Goal: Information Seeking & Learning: Check status

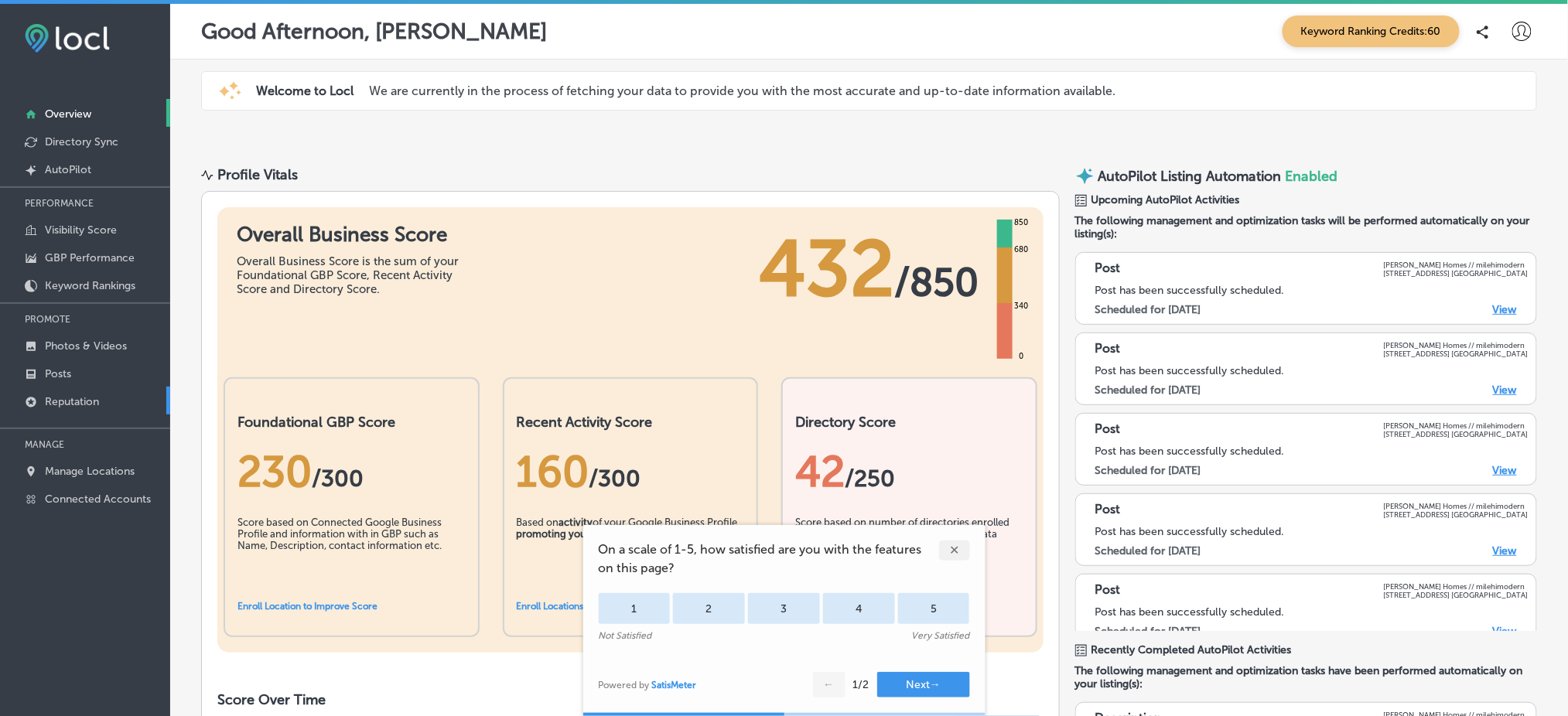
click at [106, 394] on link "Reputation" at bounding box center [85, 400] width 170 height 28
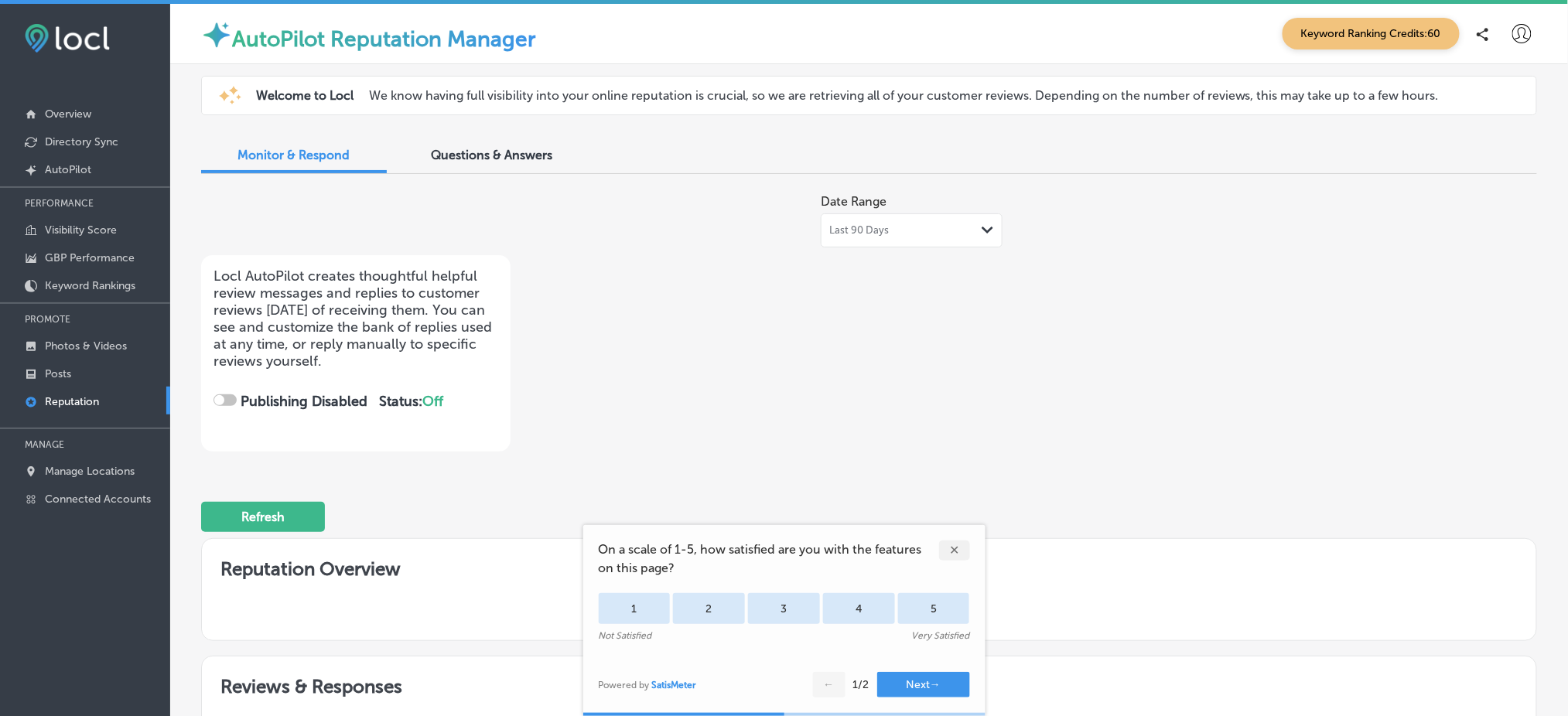
checkbox input "true"
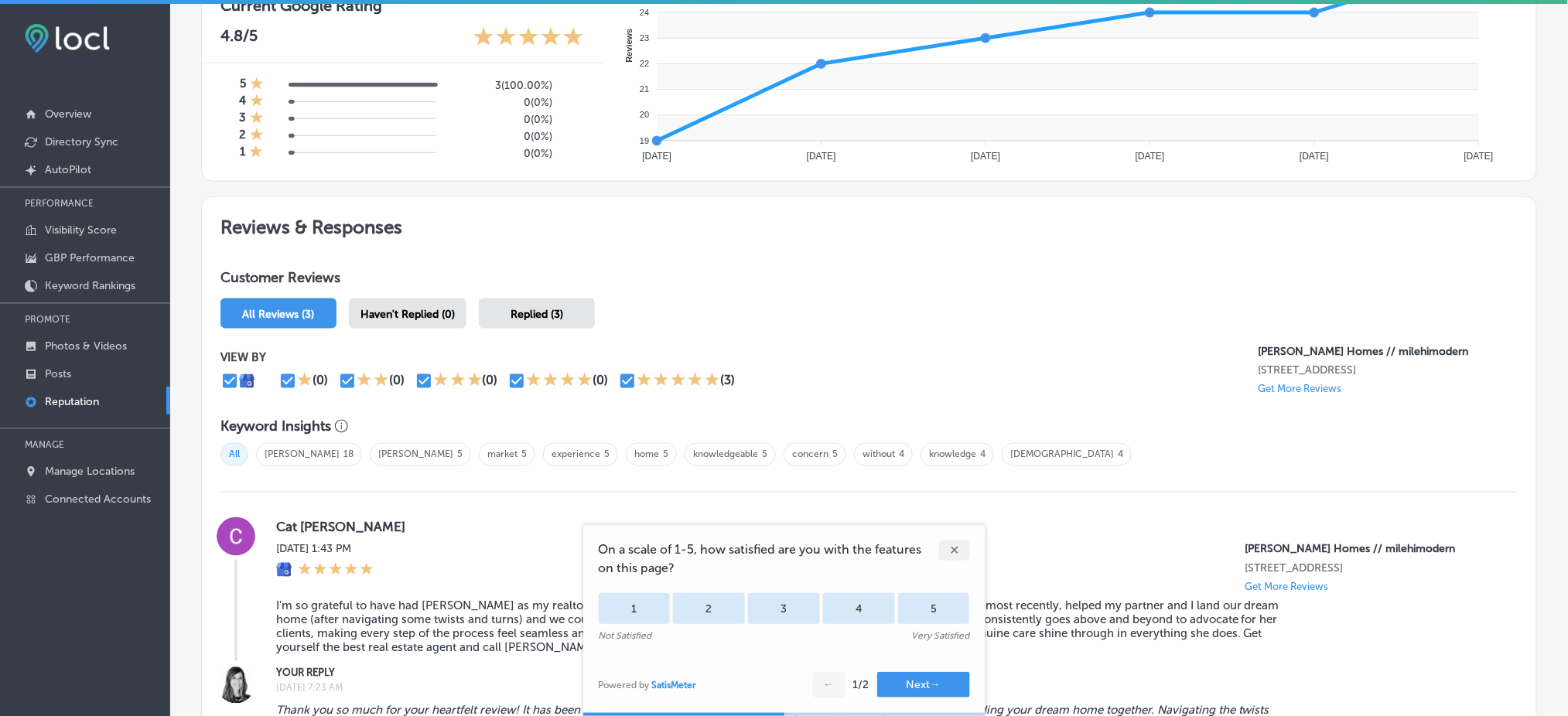
scroll to position [705, 0]
click at [956, 557] on div "✕" at bounding box center [954, 551] width 31 height 20
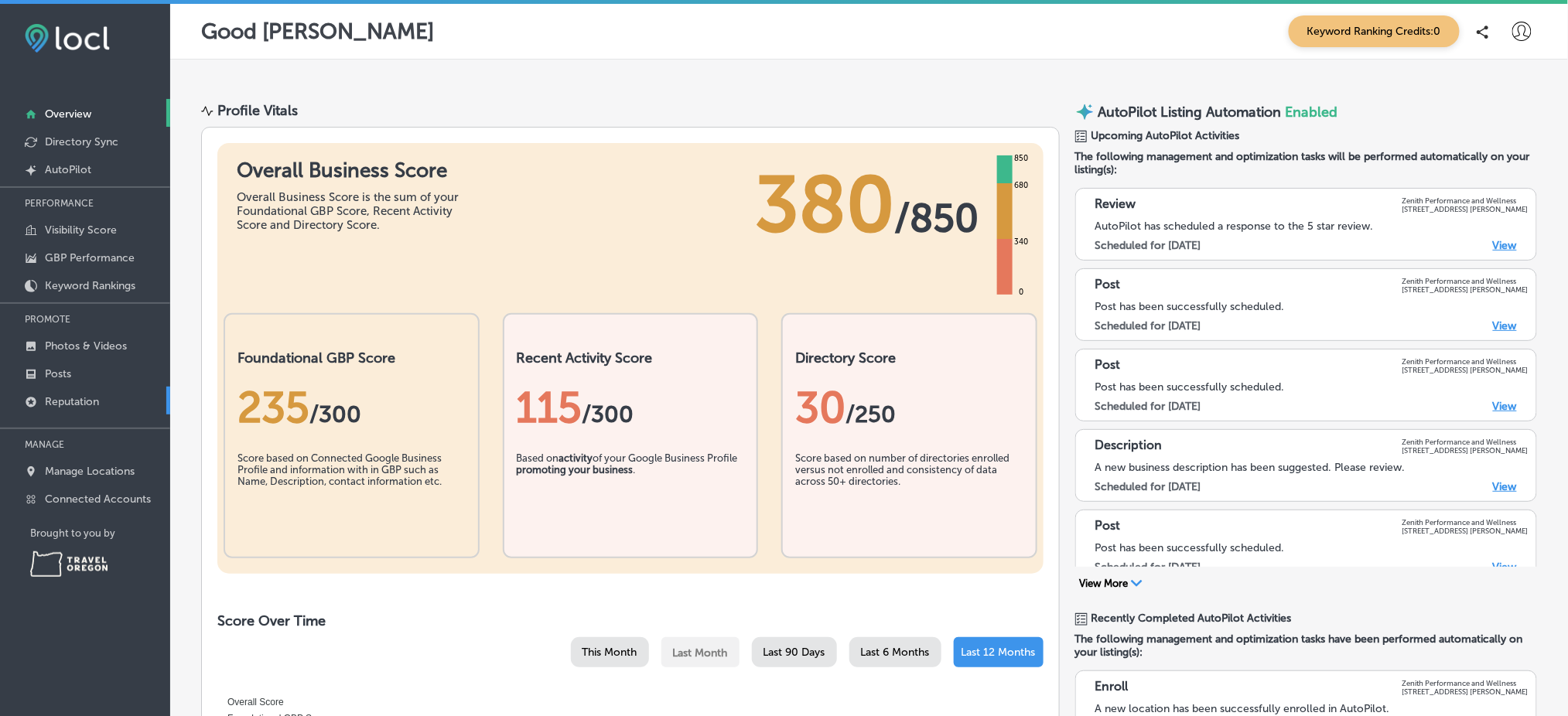
click at [96, 397] on p "Reputation" at bounding box center [72, 402] width 55 height 13
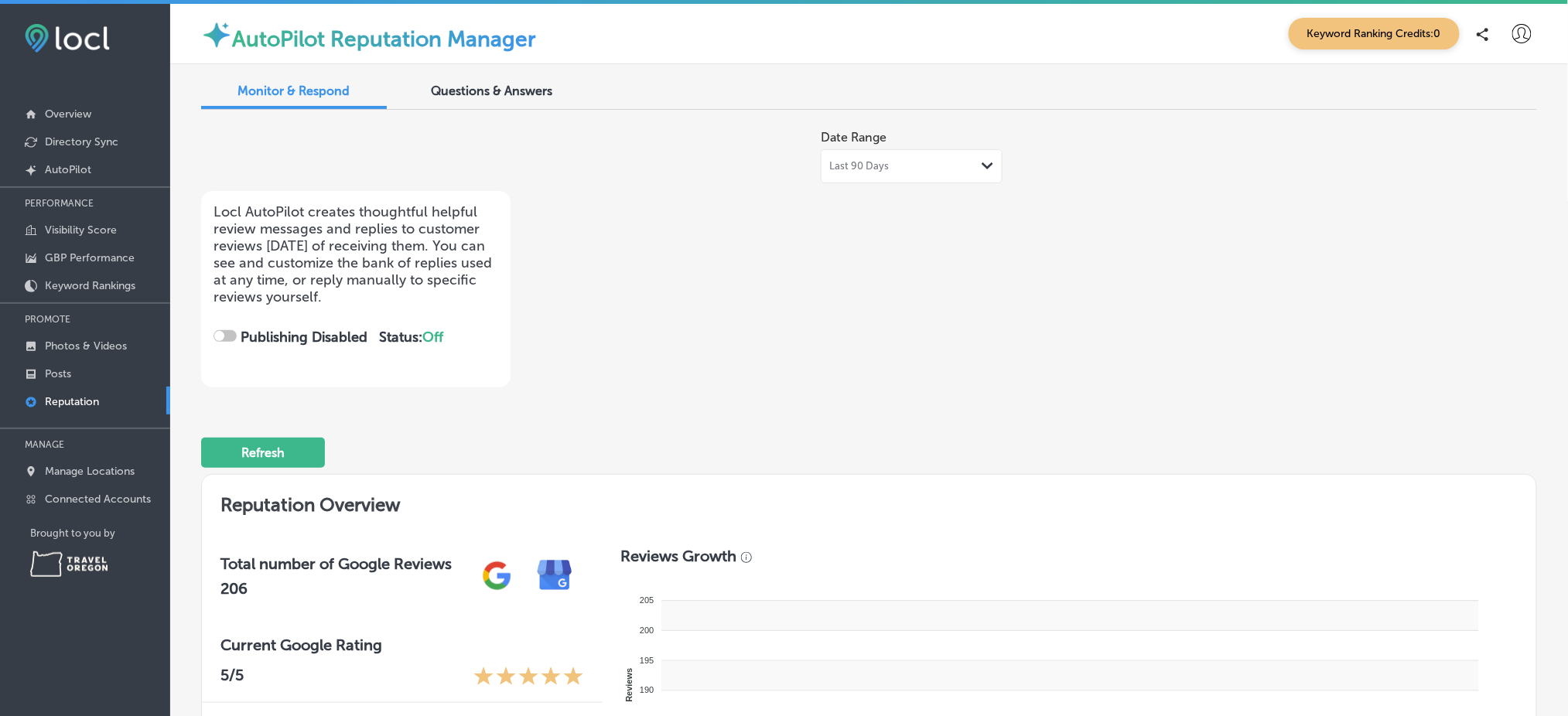
checkbox input "true"
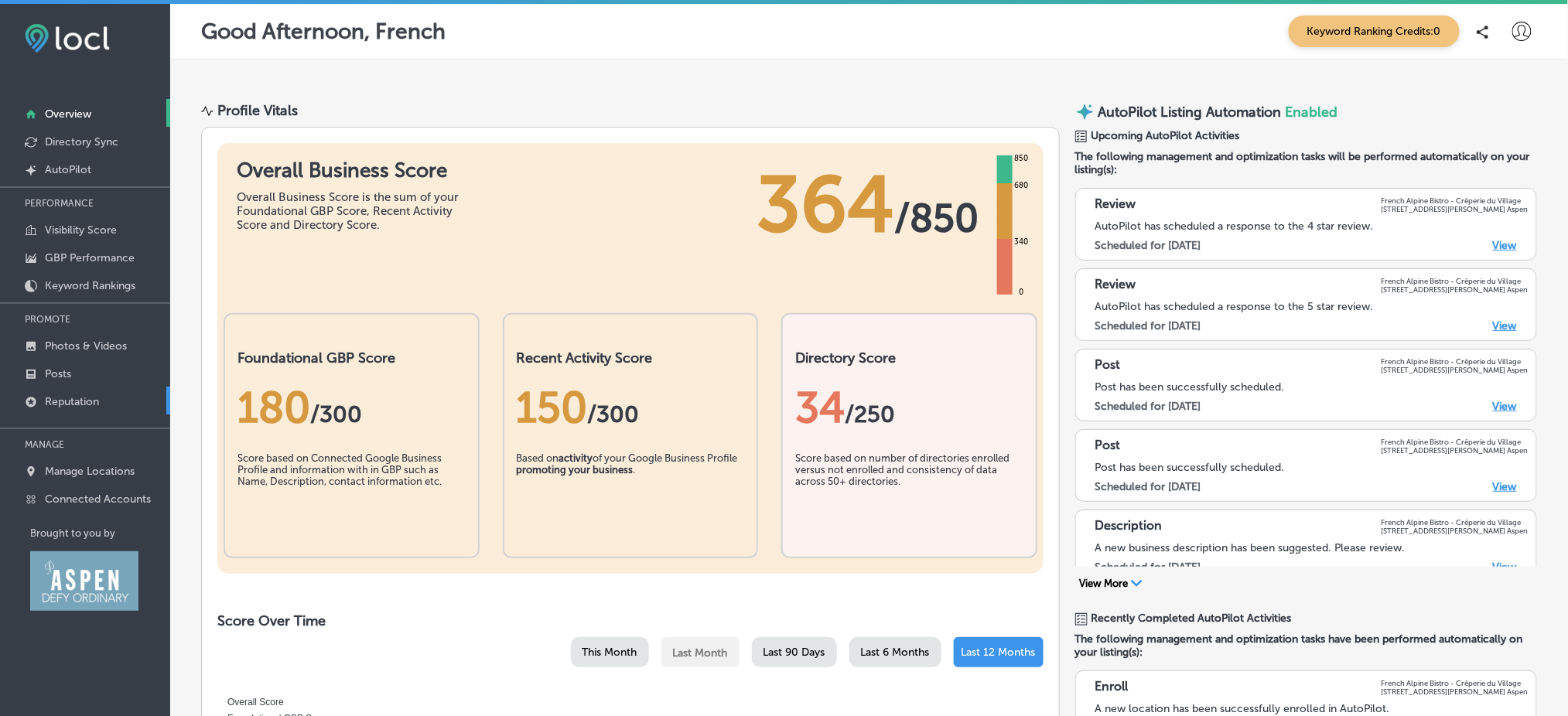
click at [73, 397] on p "Reputation" at bounding box center [72, 402] width 55 height 13
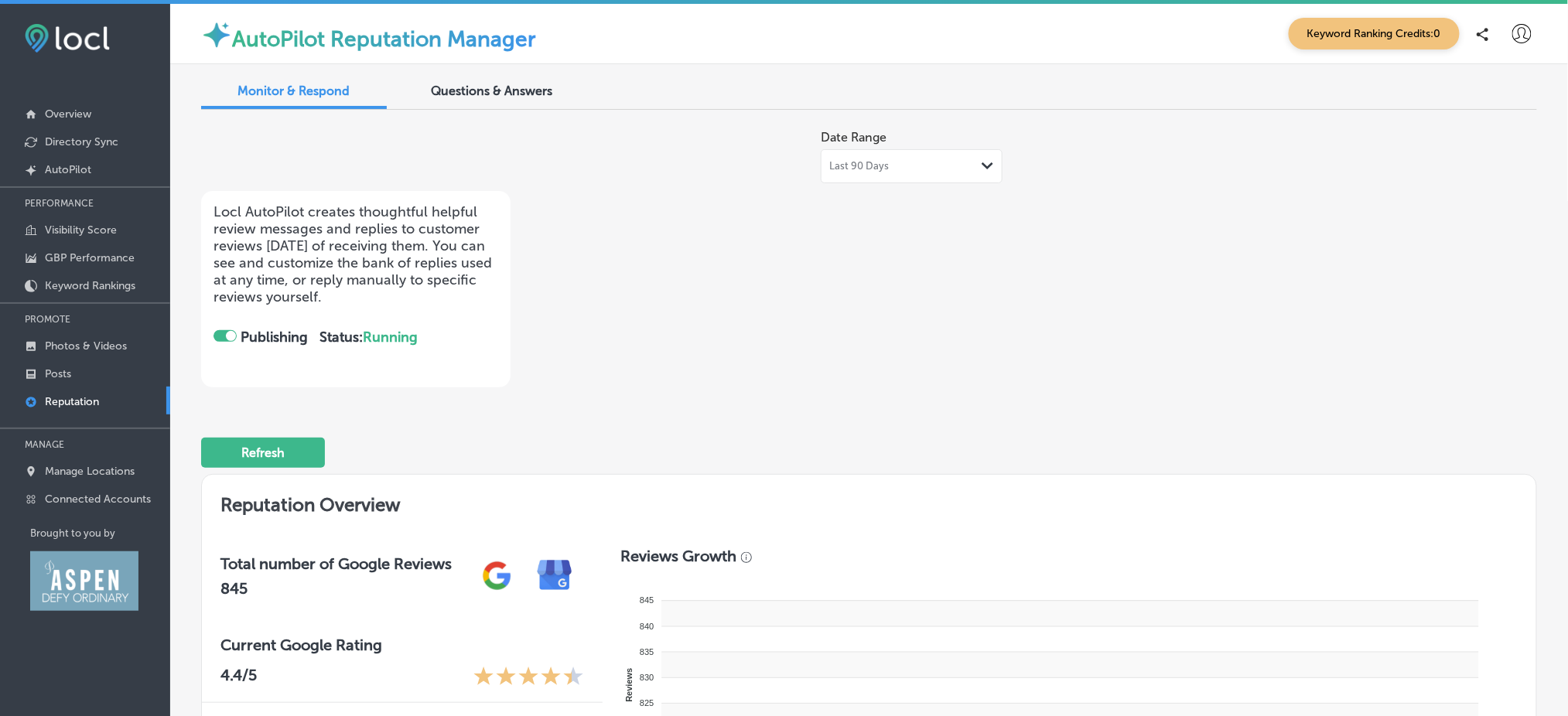
checkbox input "true"
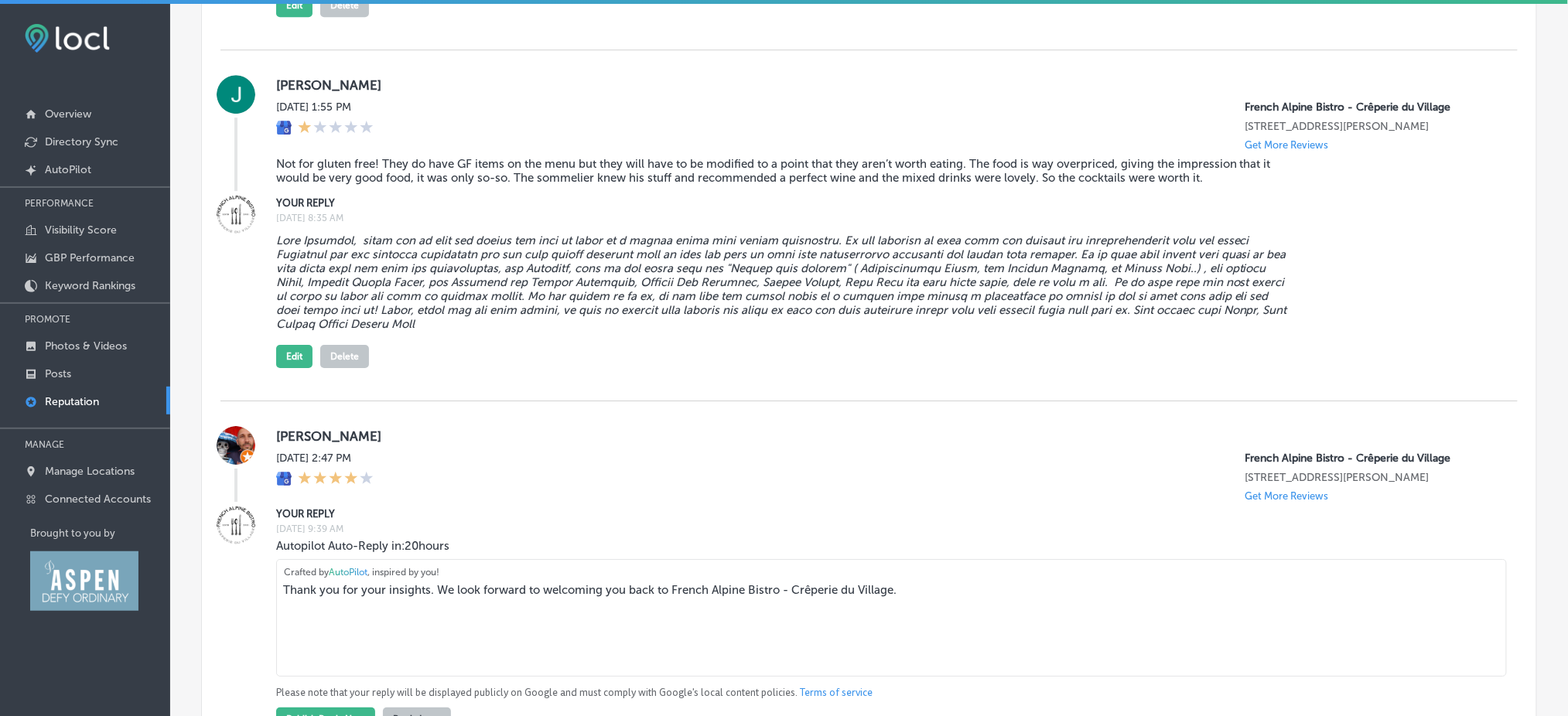
scroll to position [1715, 0]
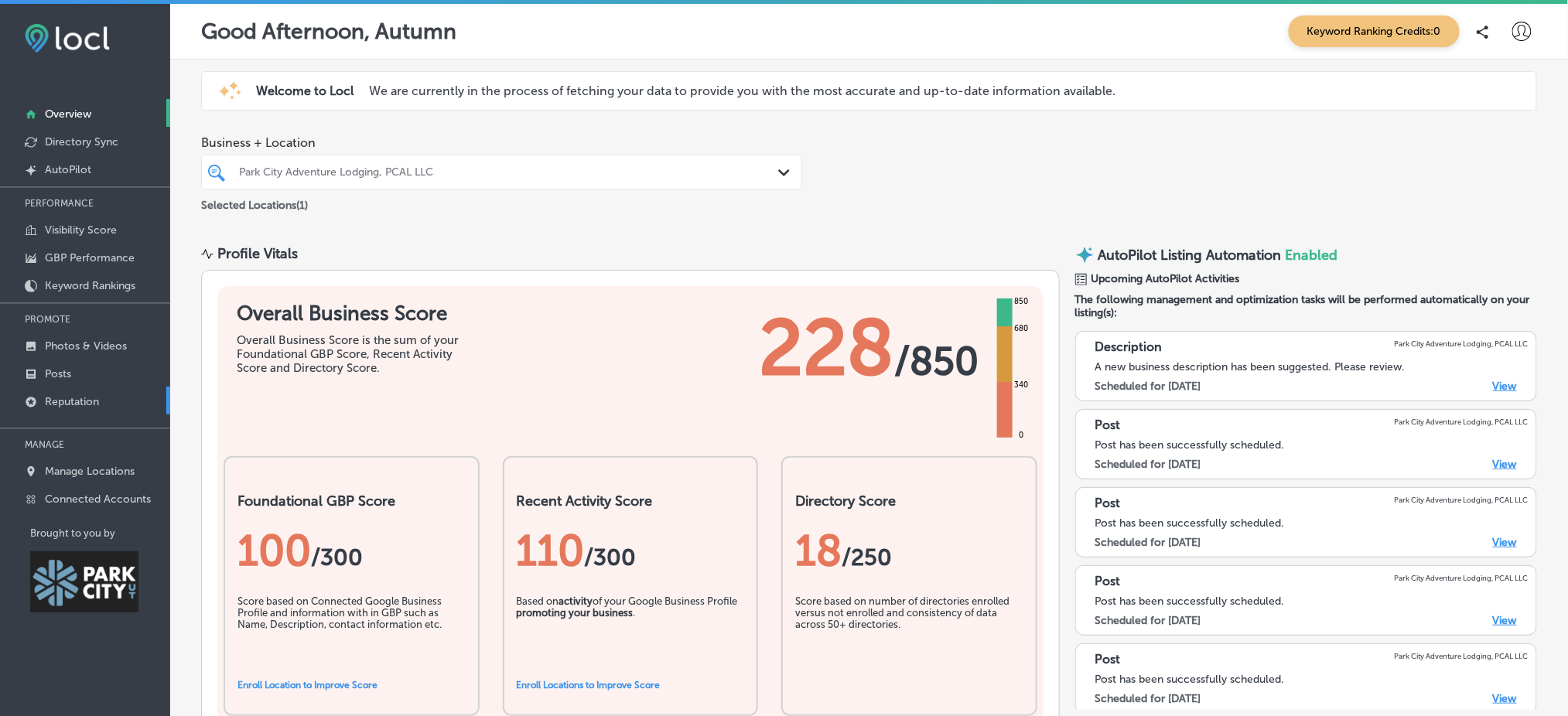
click at [99, 399] on p "Reputation" at bounding box center [72, 402] width 55 height 13
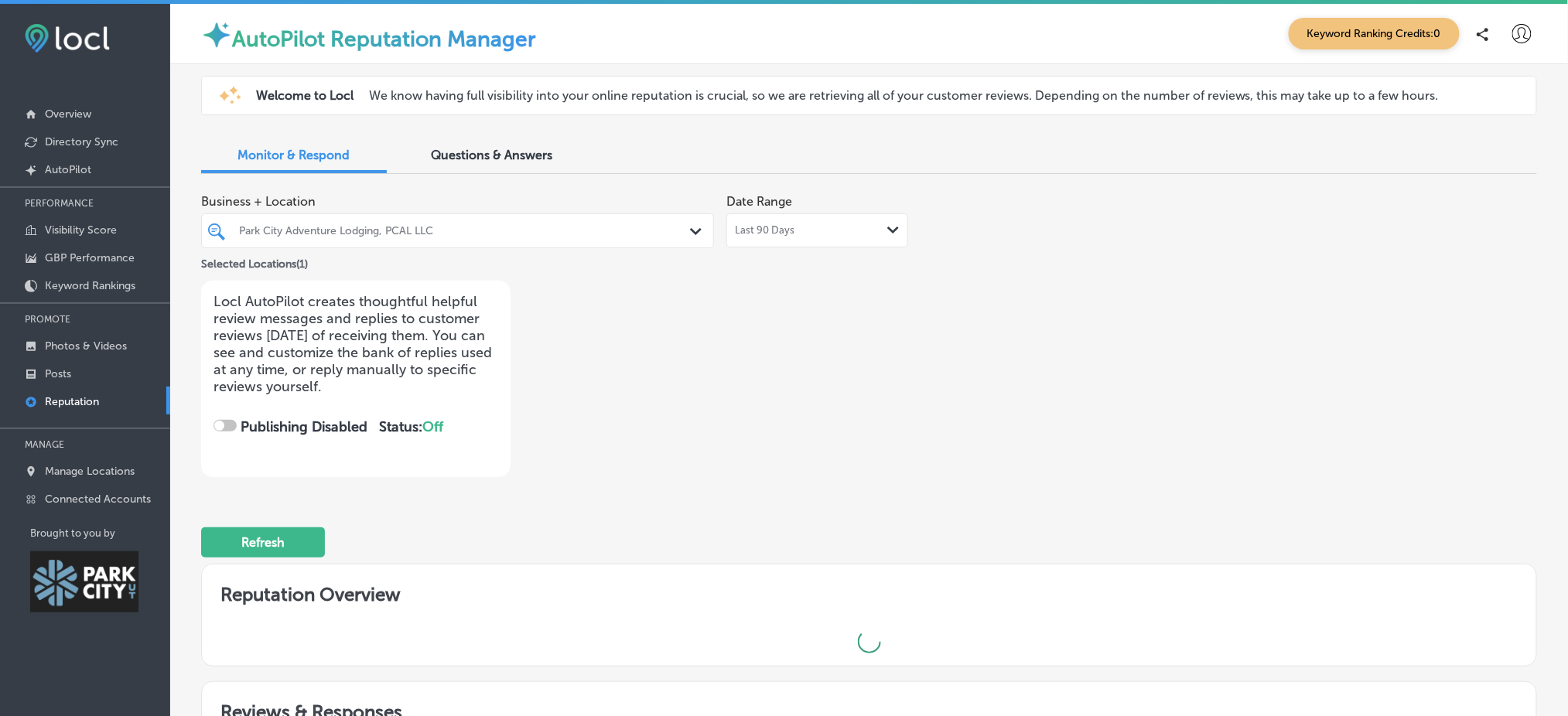
checkbox input "true"
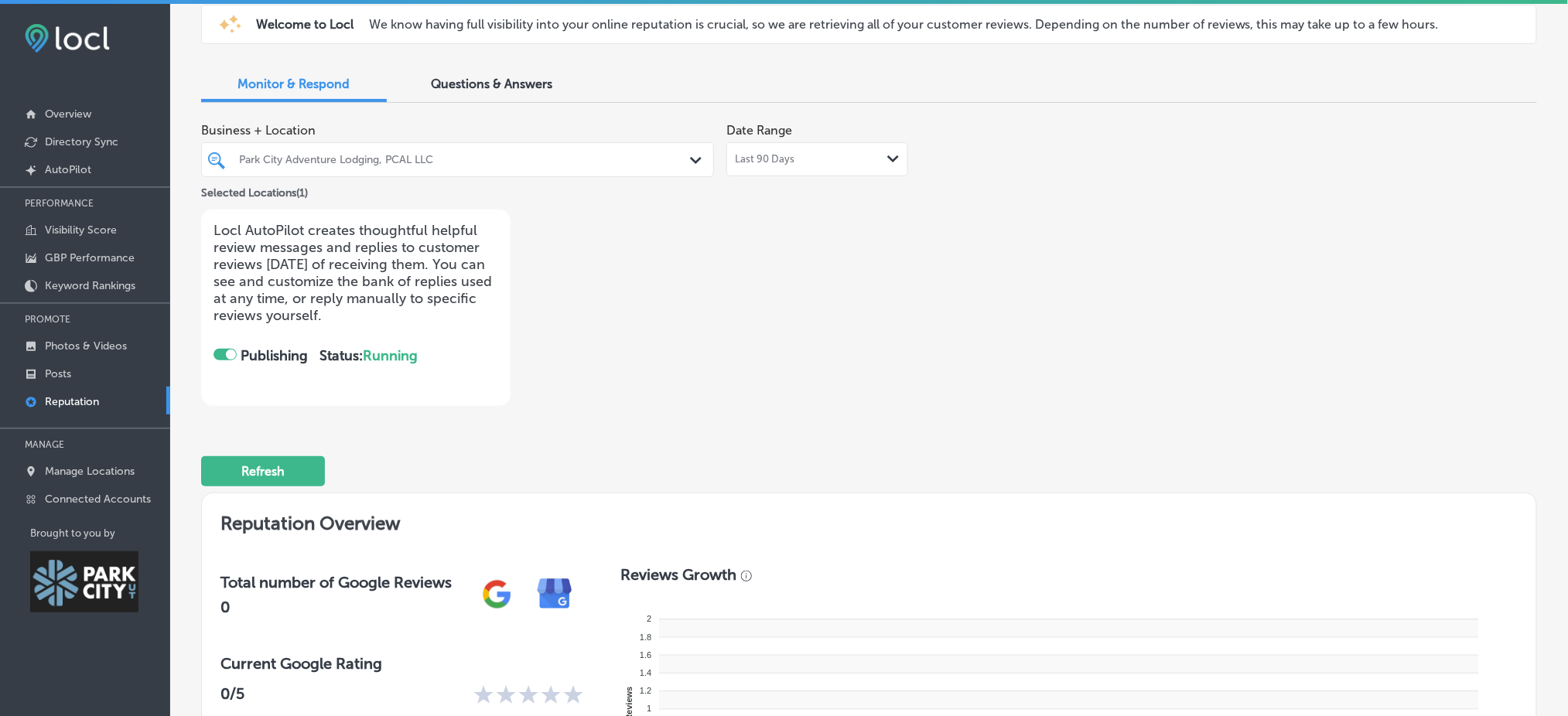
scroll to position [70, 0]
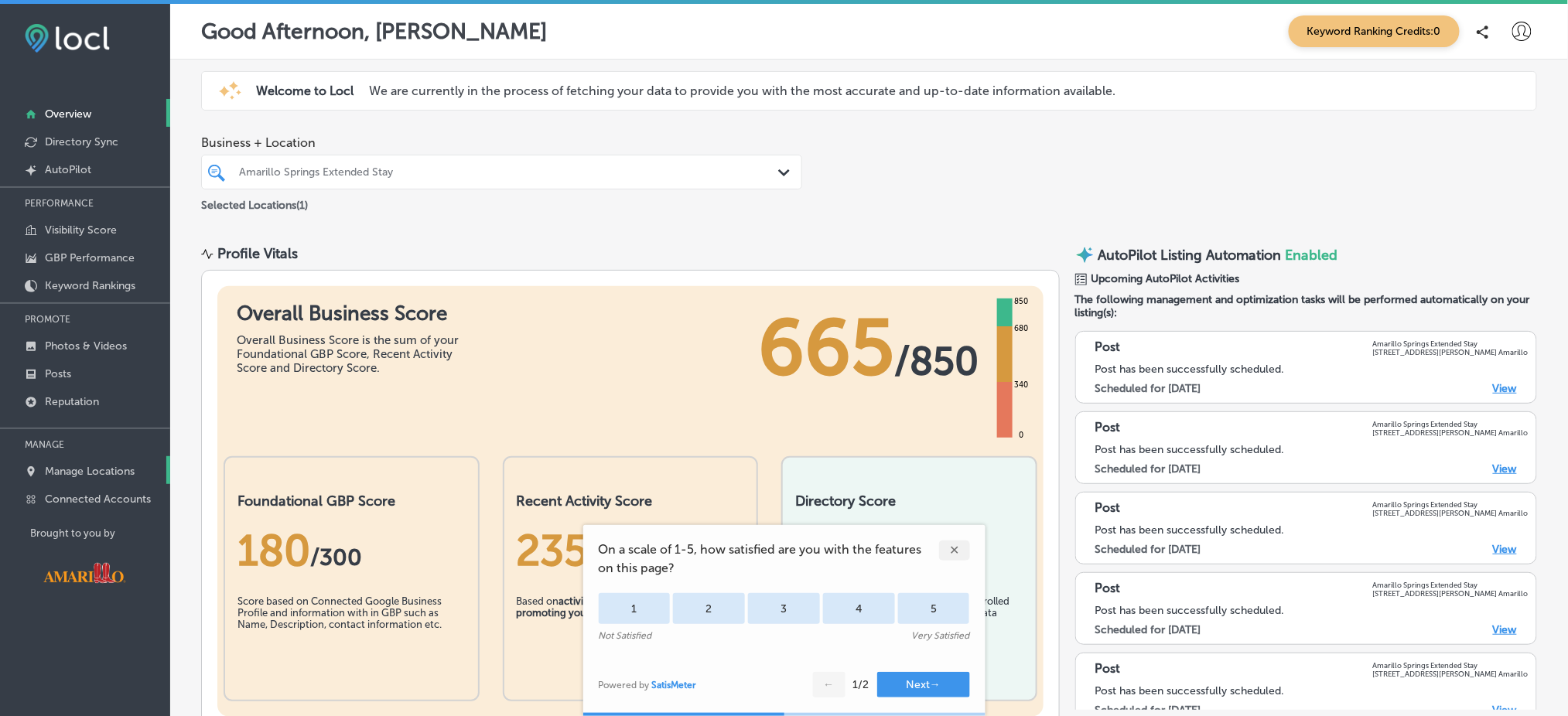
click at [81, 470] on p "Manage Locations" at bounding box center [90, 471] width 90 height 13
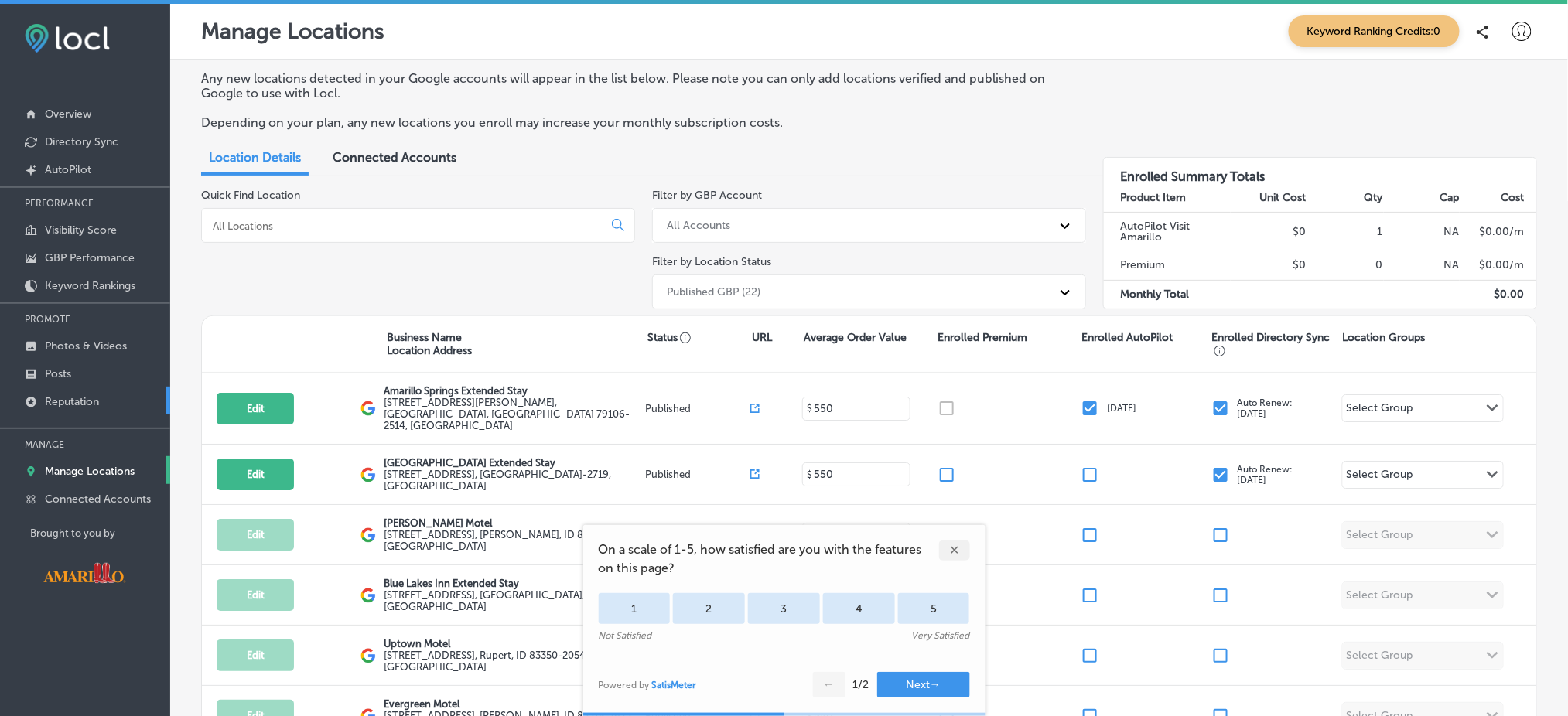
click at [85, 395] on p "Reputation" at bounding box center [72, 402] width 55 height 13
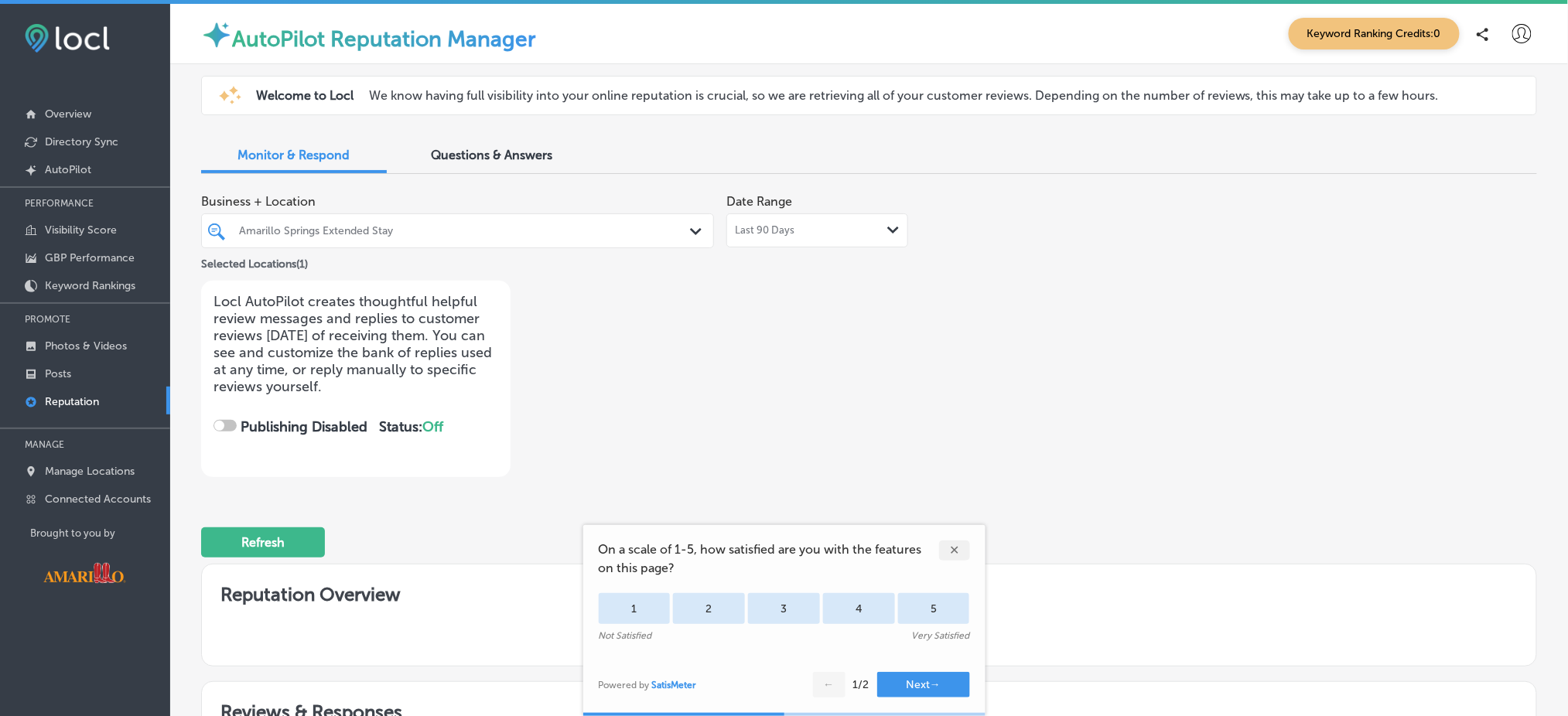
checkbox input "true"
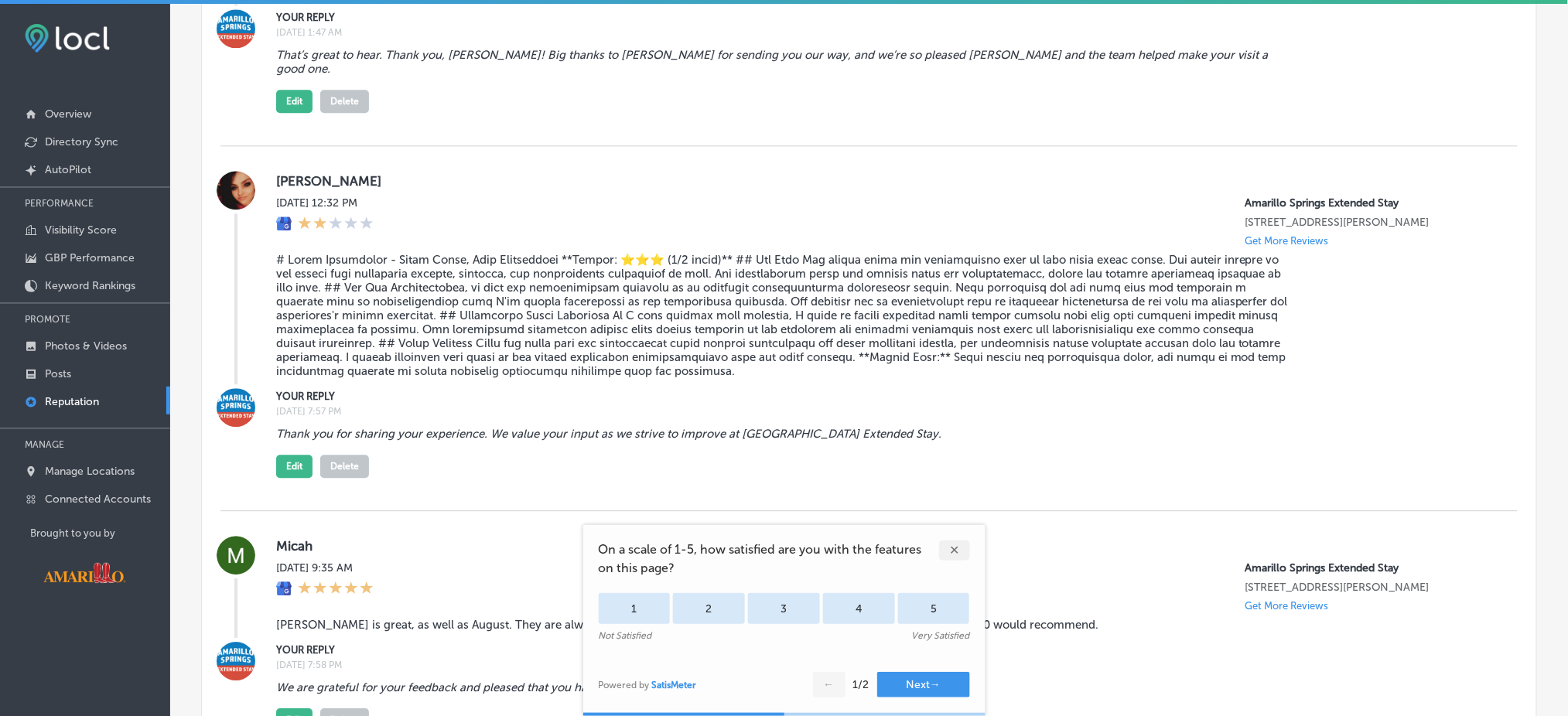
scroll to position [1337, 0]
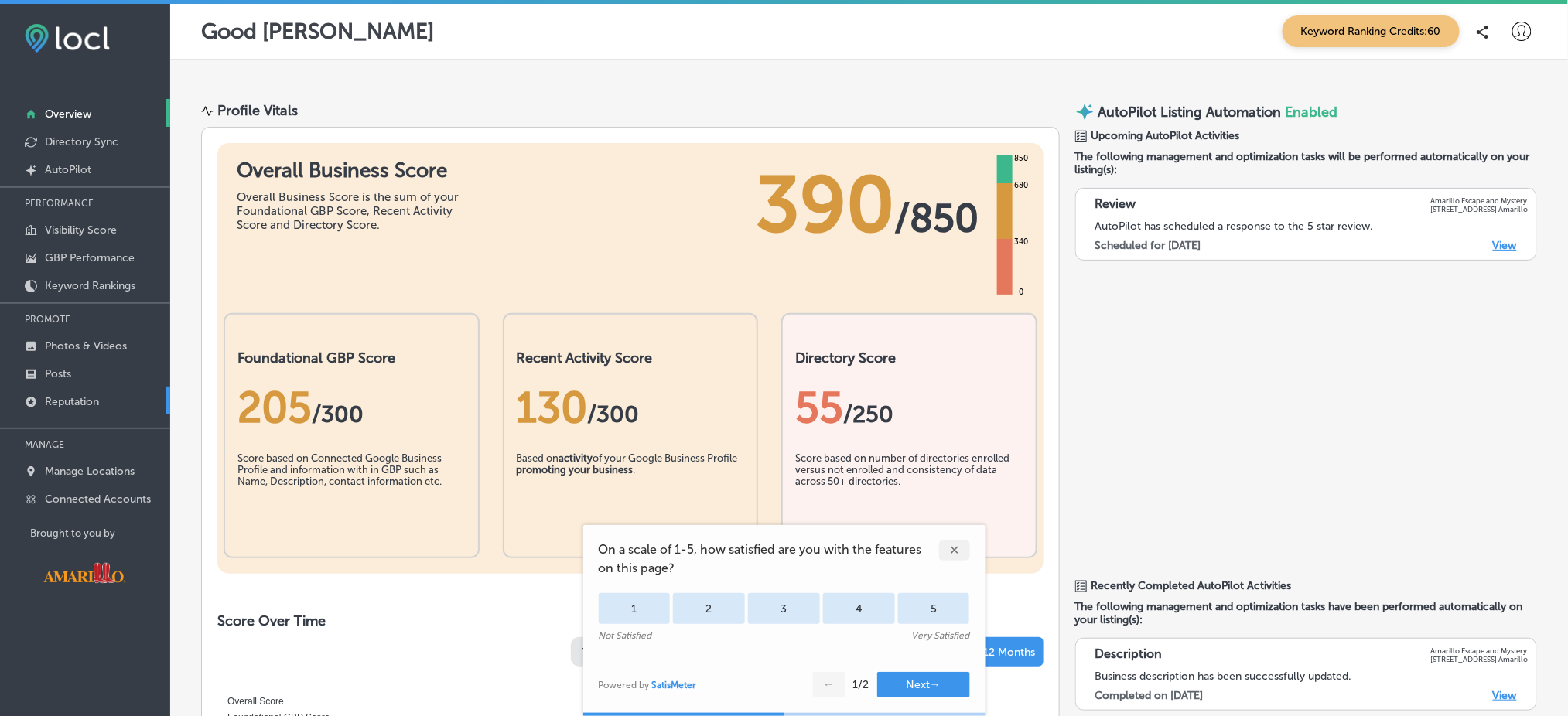
click at [126, 402] on link "Reputation" at bounding box center [85, 400] width 170 height 28
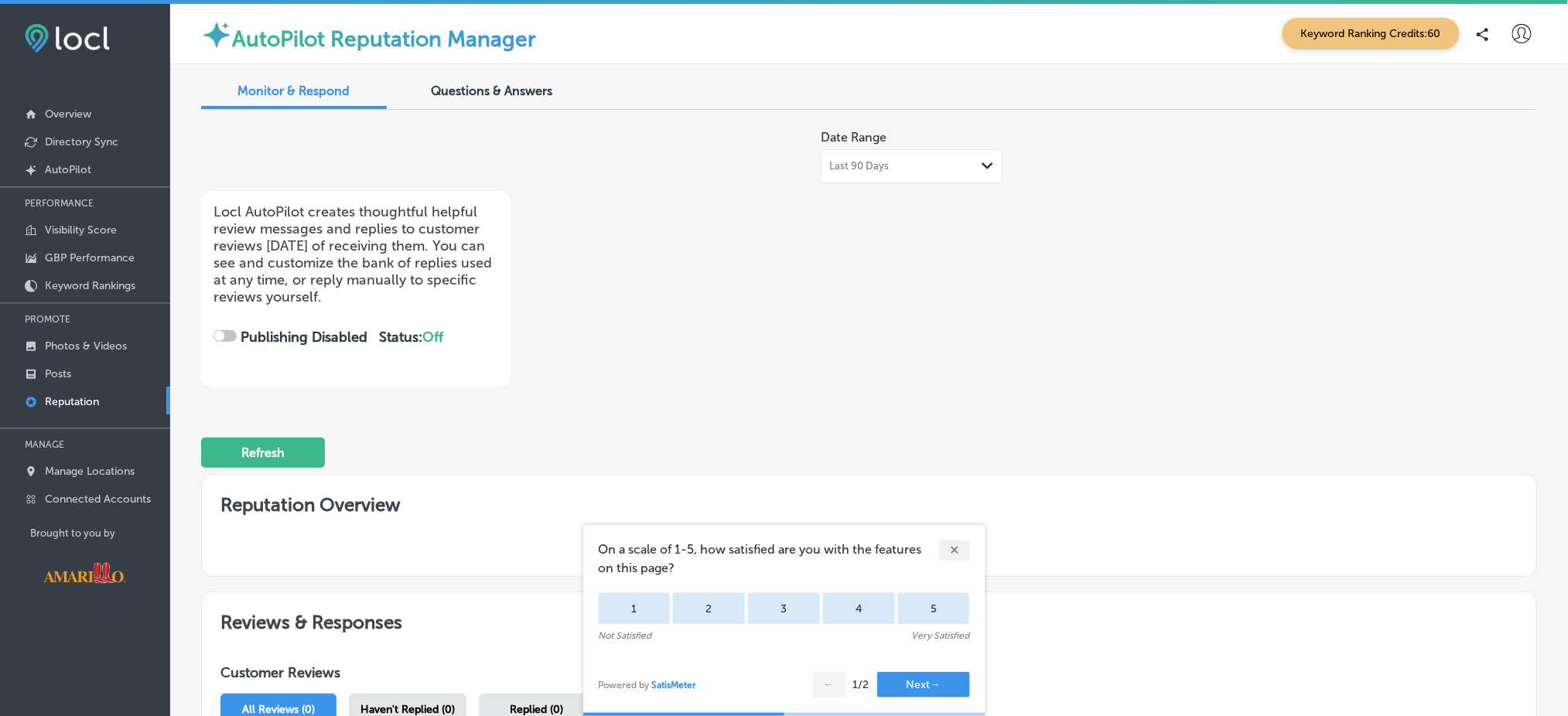
checkbox input "true"
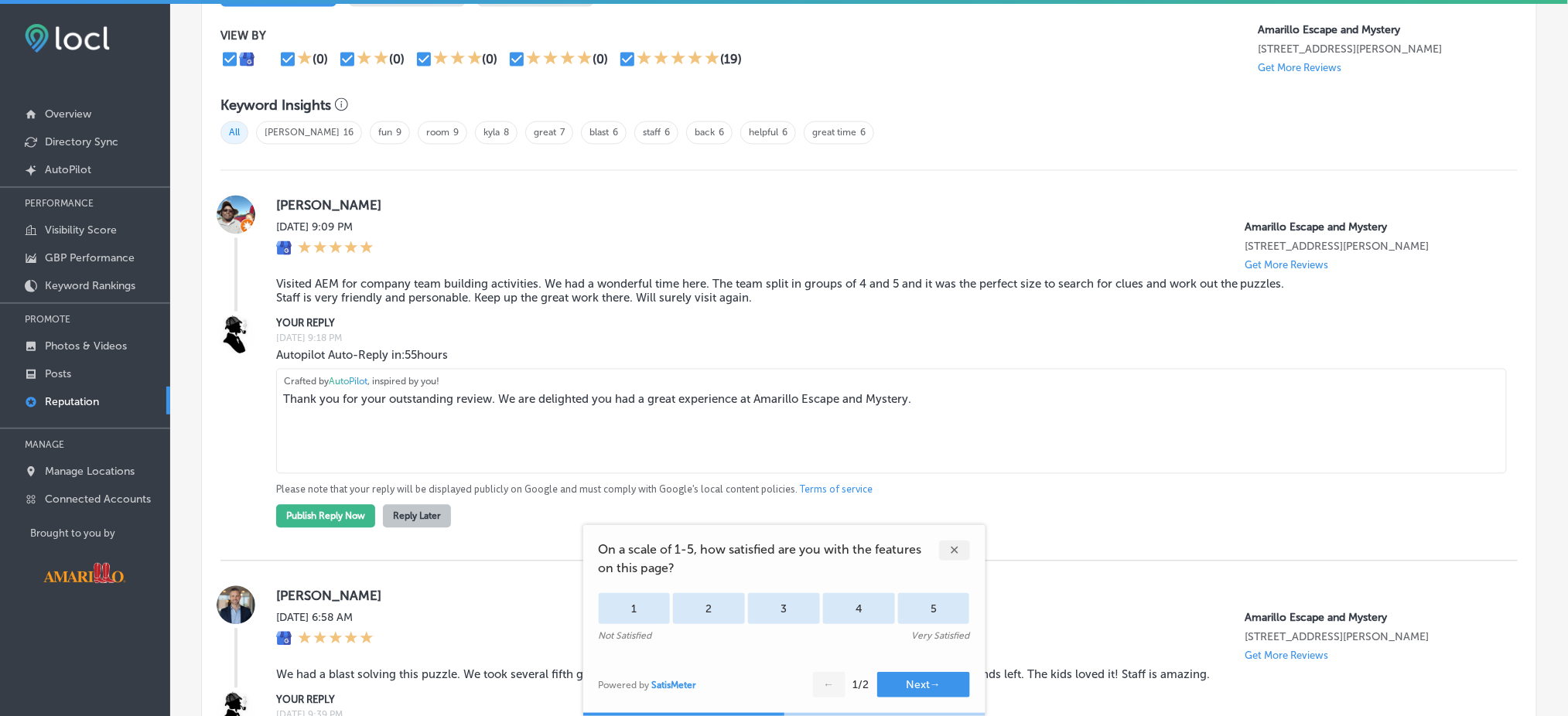
scroll to position [962, 0]
click at [956, 553] on div "✕" at bounding box center [954, 551] width 31 height 20
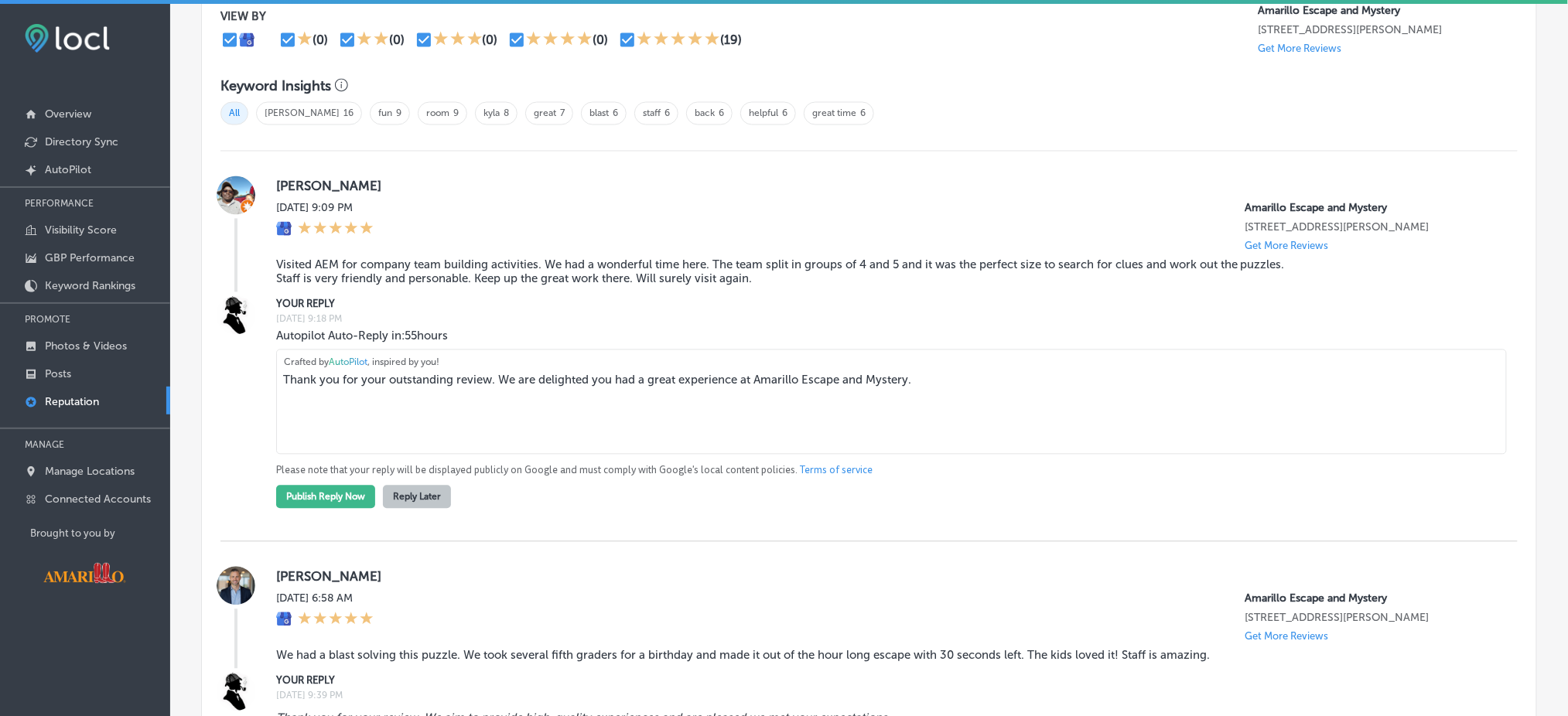
scroll to position [981, 0]
click at [251, 384] on div at bounding box center [236, 402] width 31 height 213
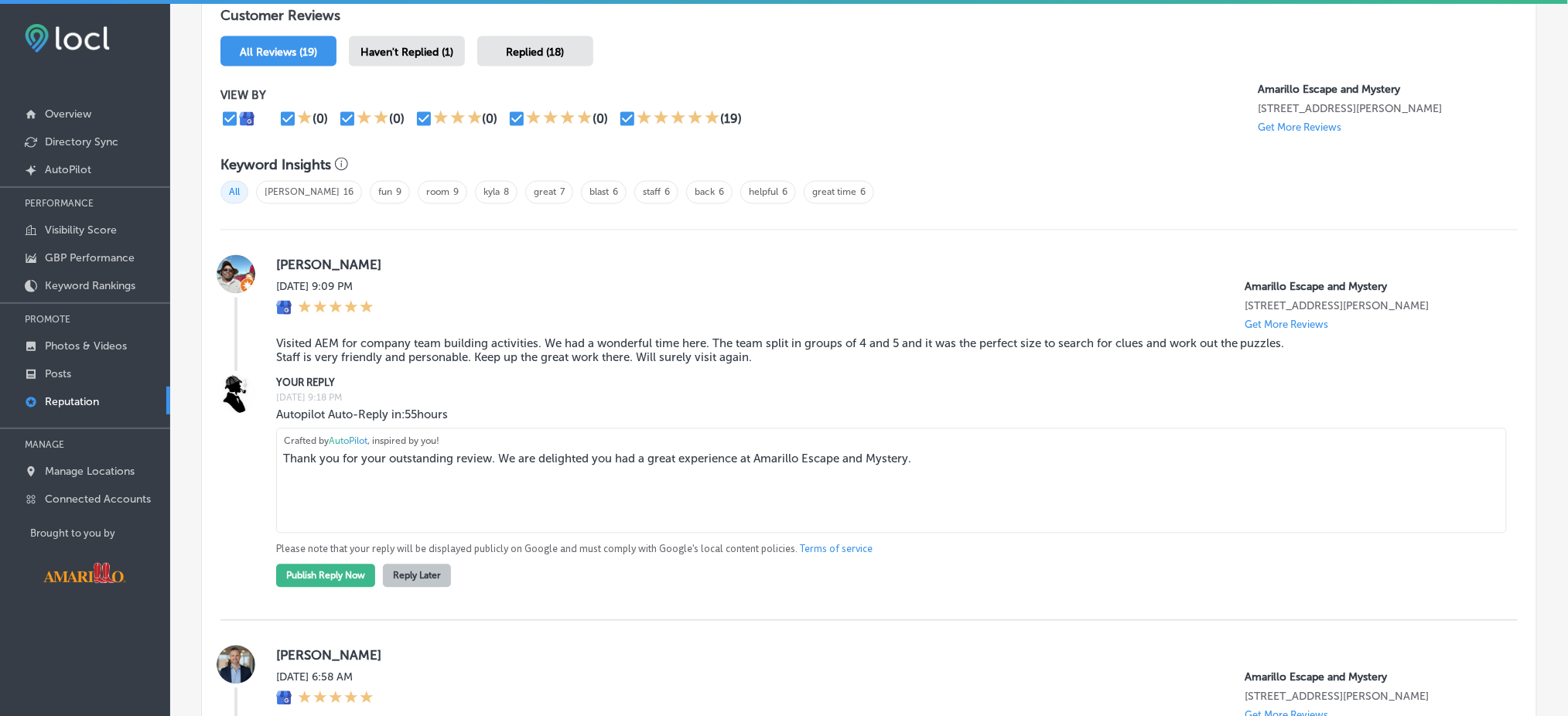
scroll to position [894, 0]
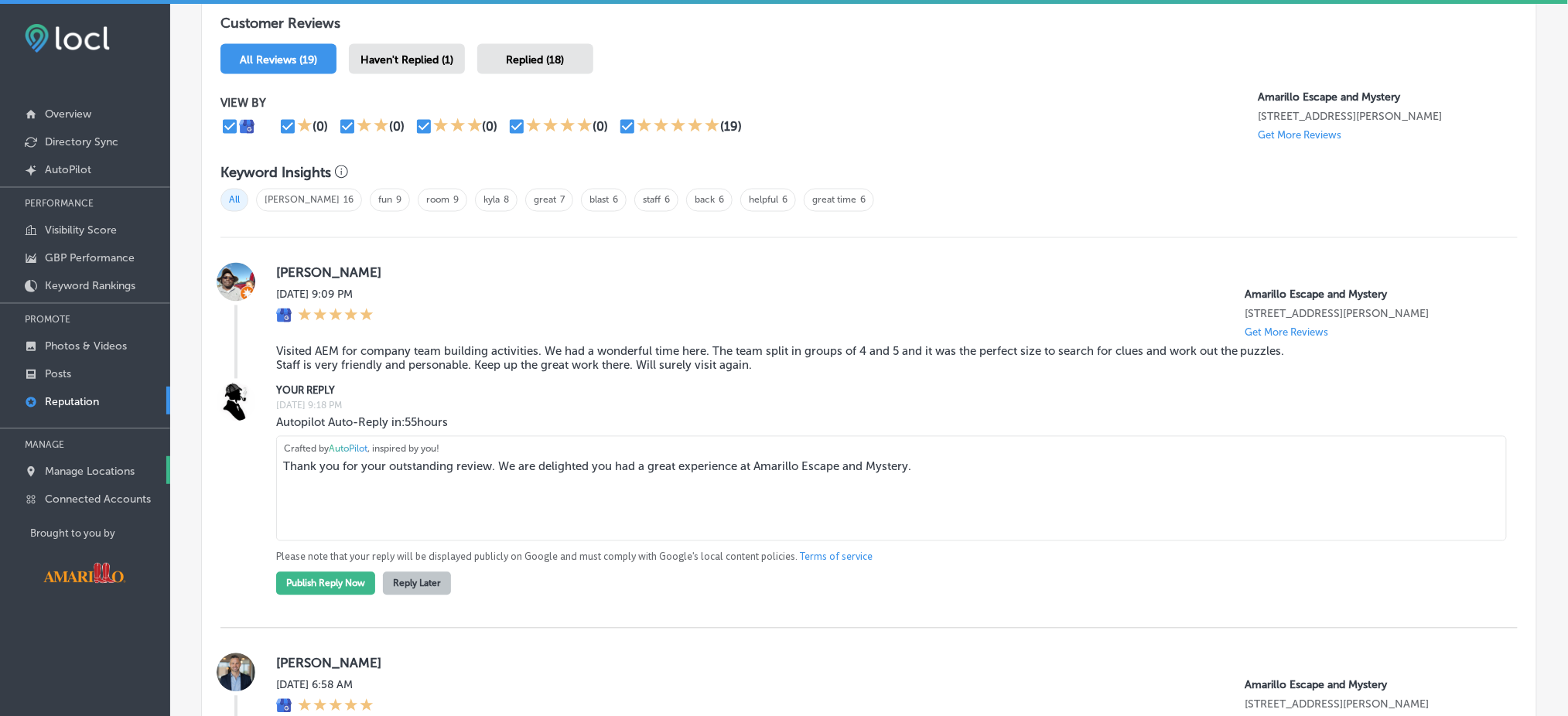
click at [116, 459] on link "Manage Locations" at bounding box center [85, 470] width 170 height 28
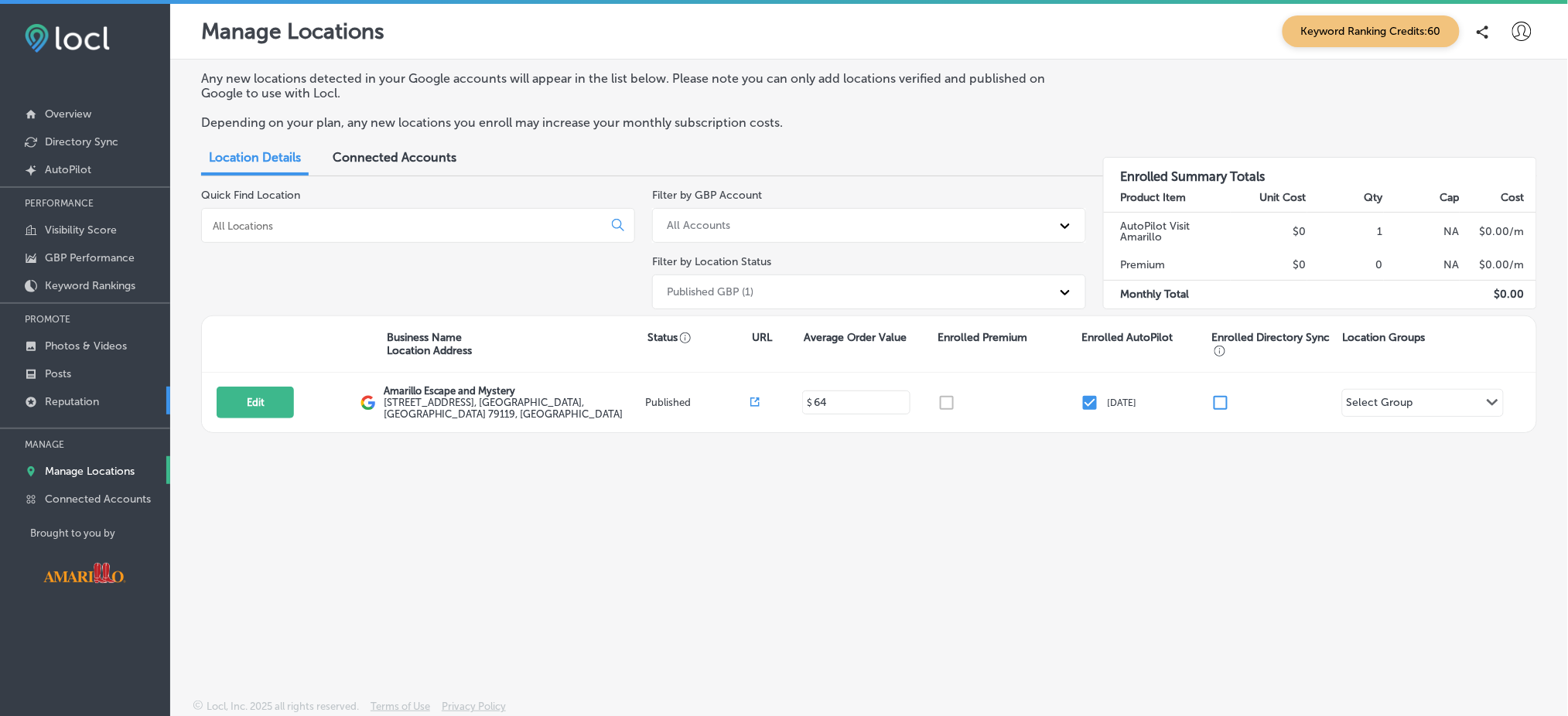
click at [78, 395] on p "Reputation" at bounding box center [72, 402] width 55 height 13
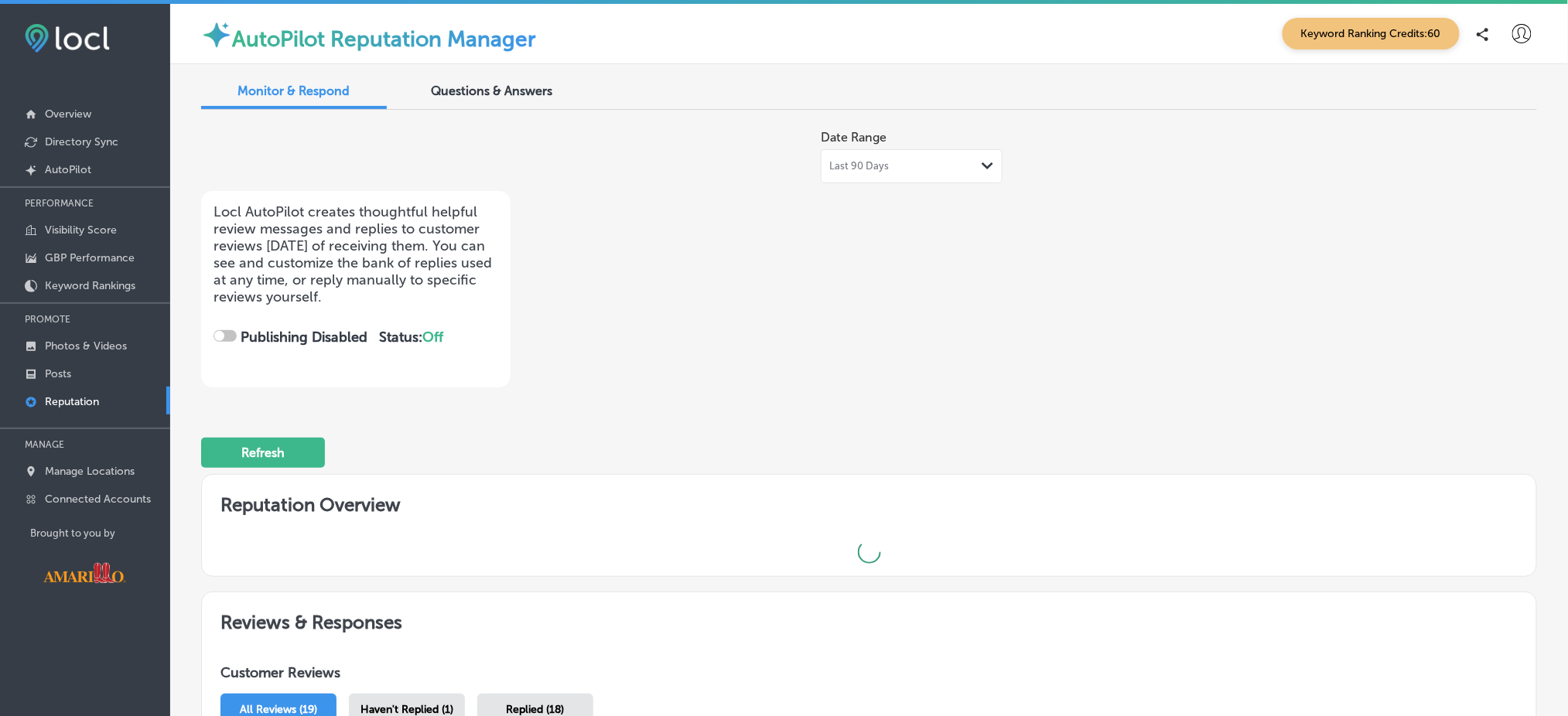
checkbox input "true"
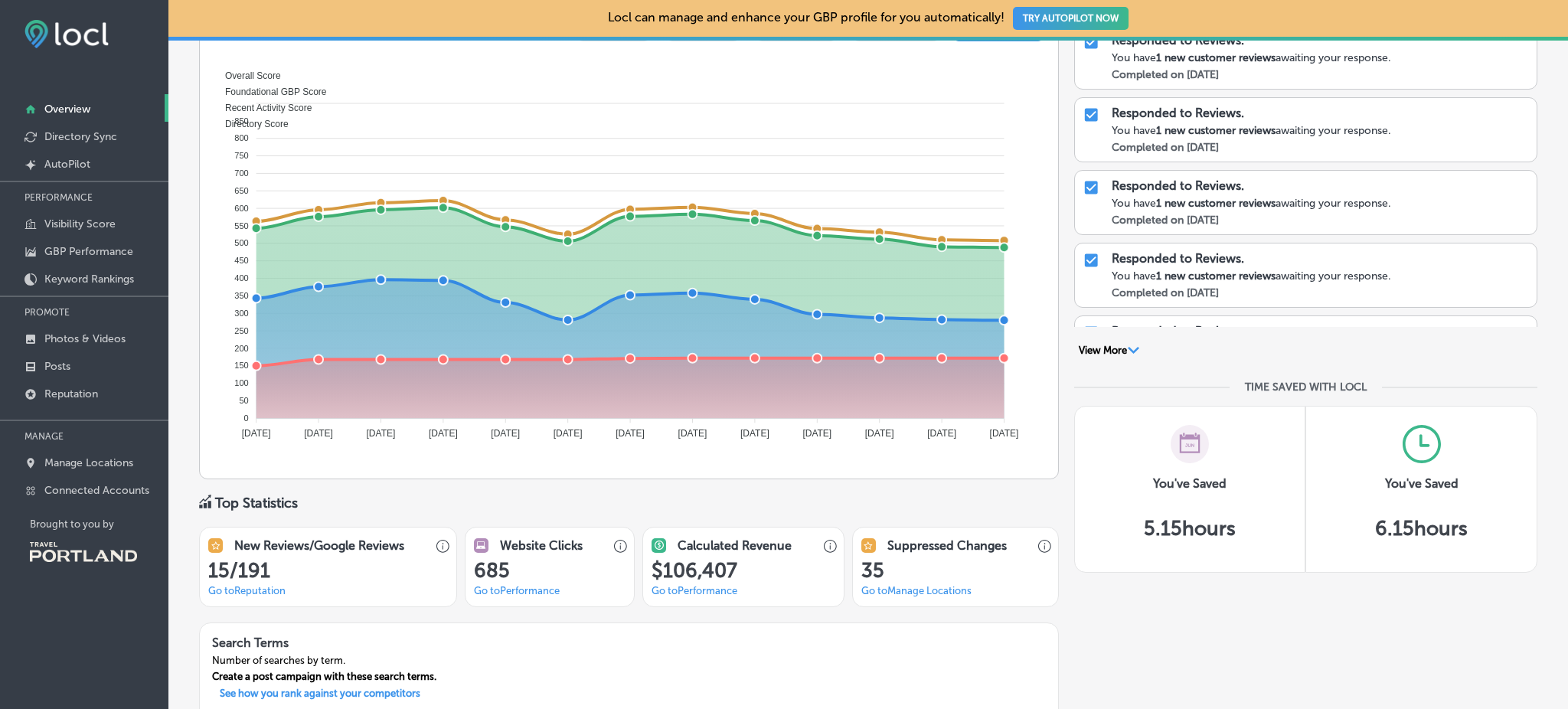
scroll to position [743, 0]
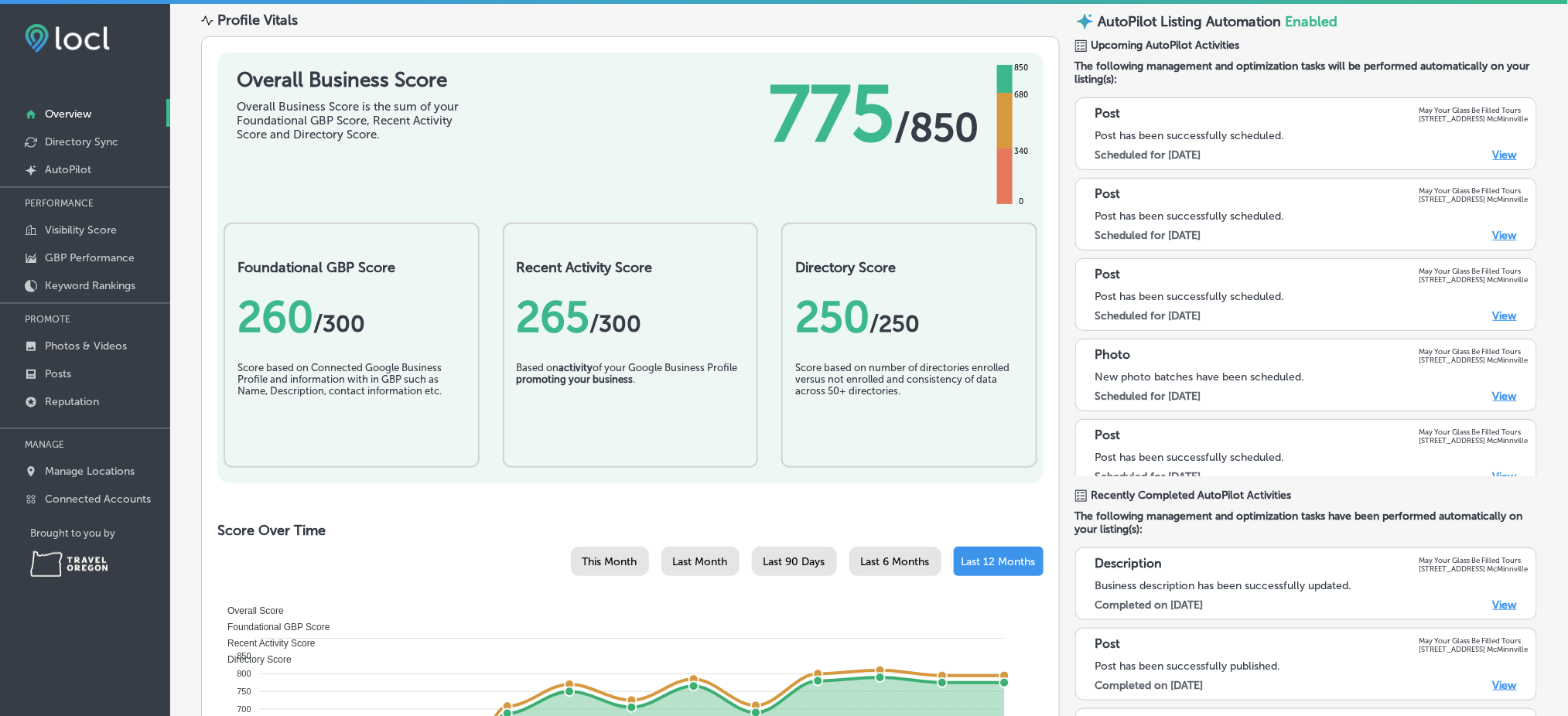
scroll to position [91, 0]
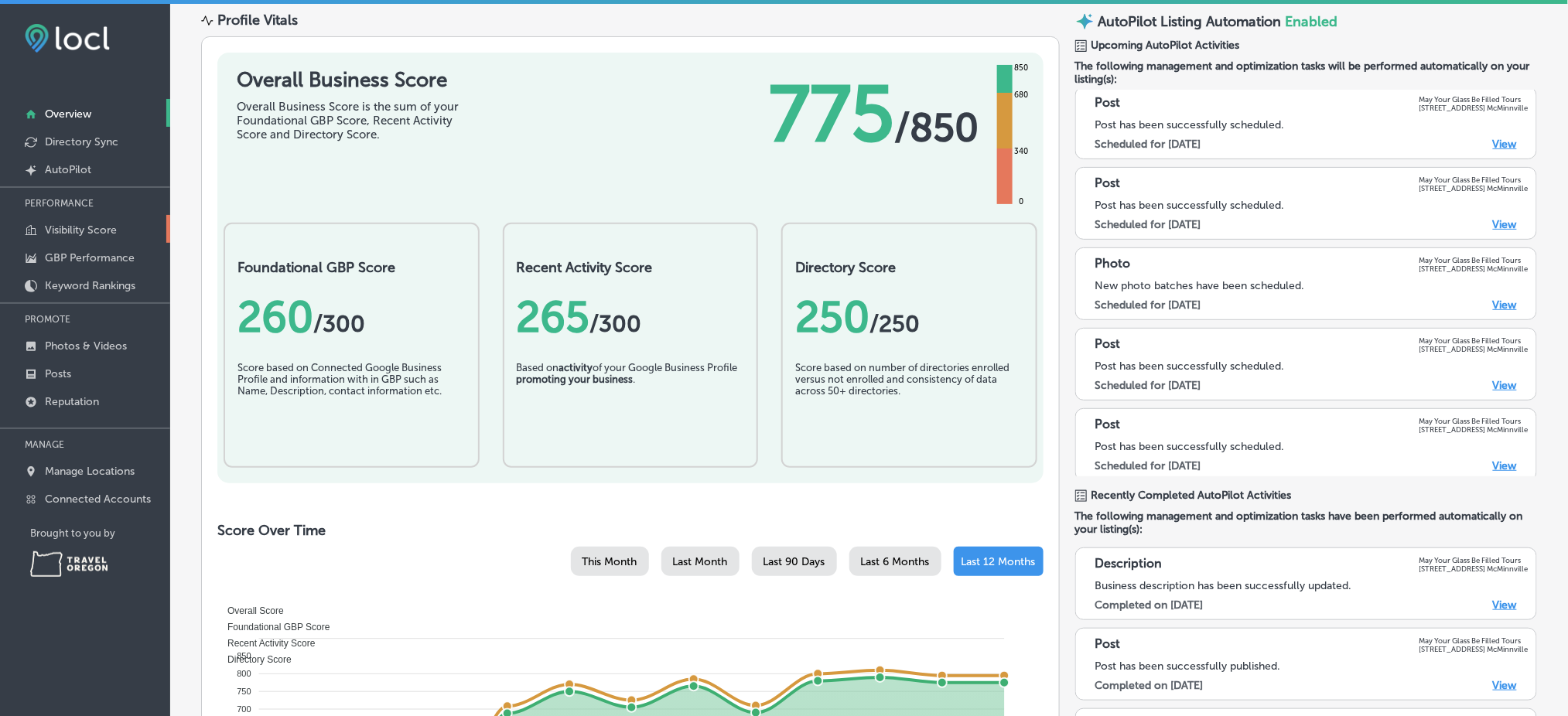
click at [80, 225] on p "Visibility Score" at bounding box center [81, 231] width 72 height 13
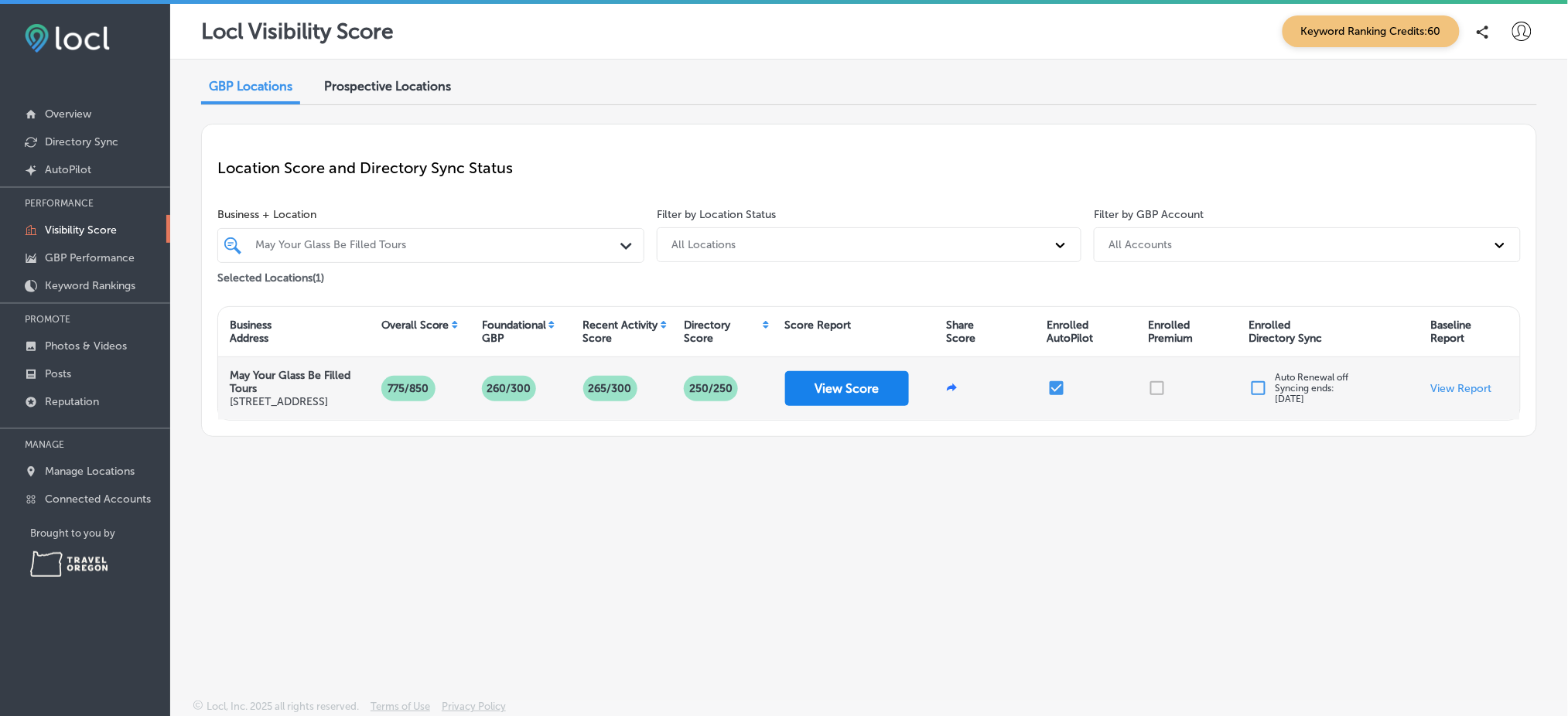
click at [887, 399] on button "View Score" at bounding box center [847, 389] width 124 height 35
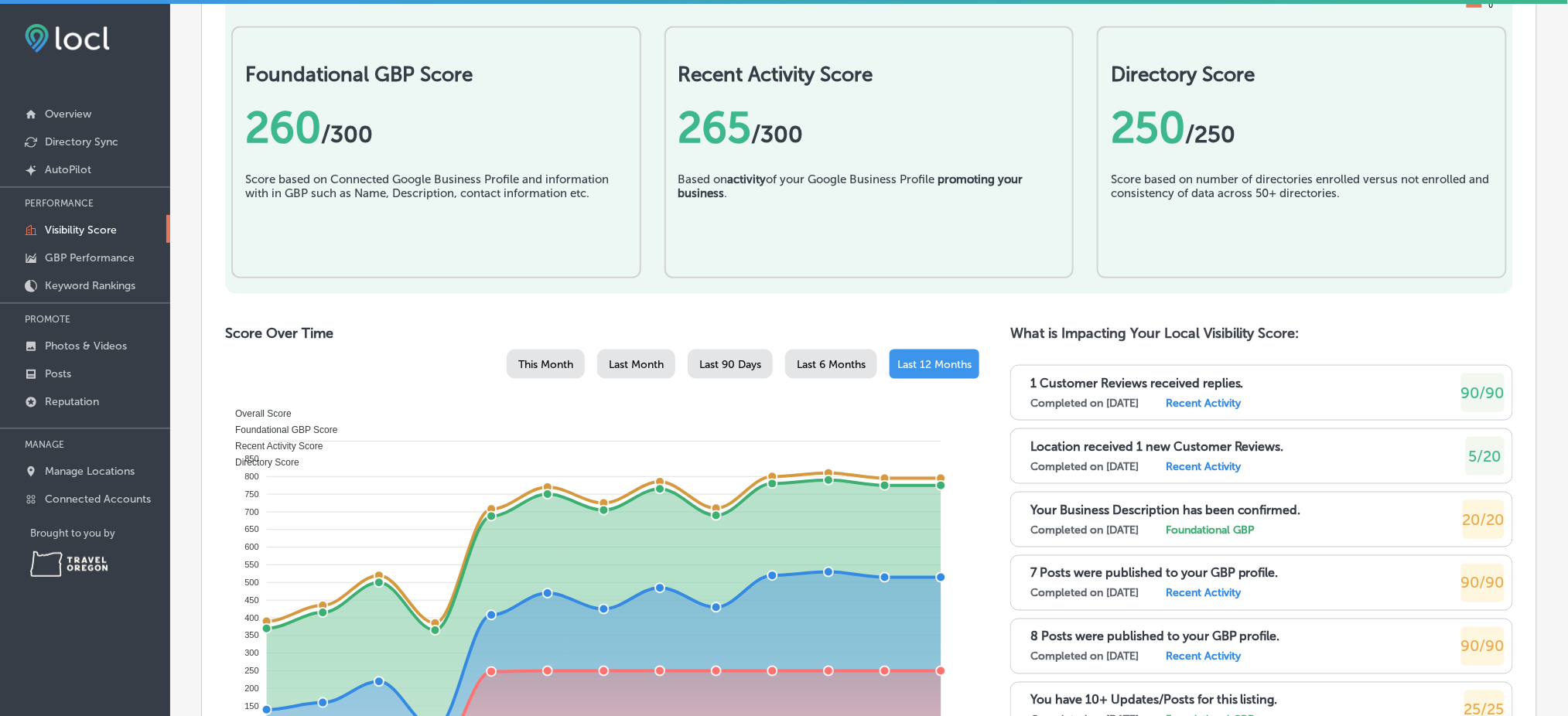
scroll to position [515, 0]
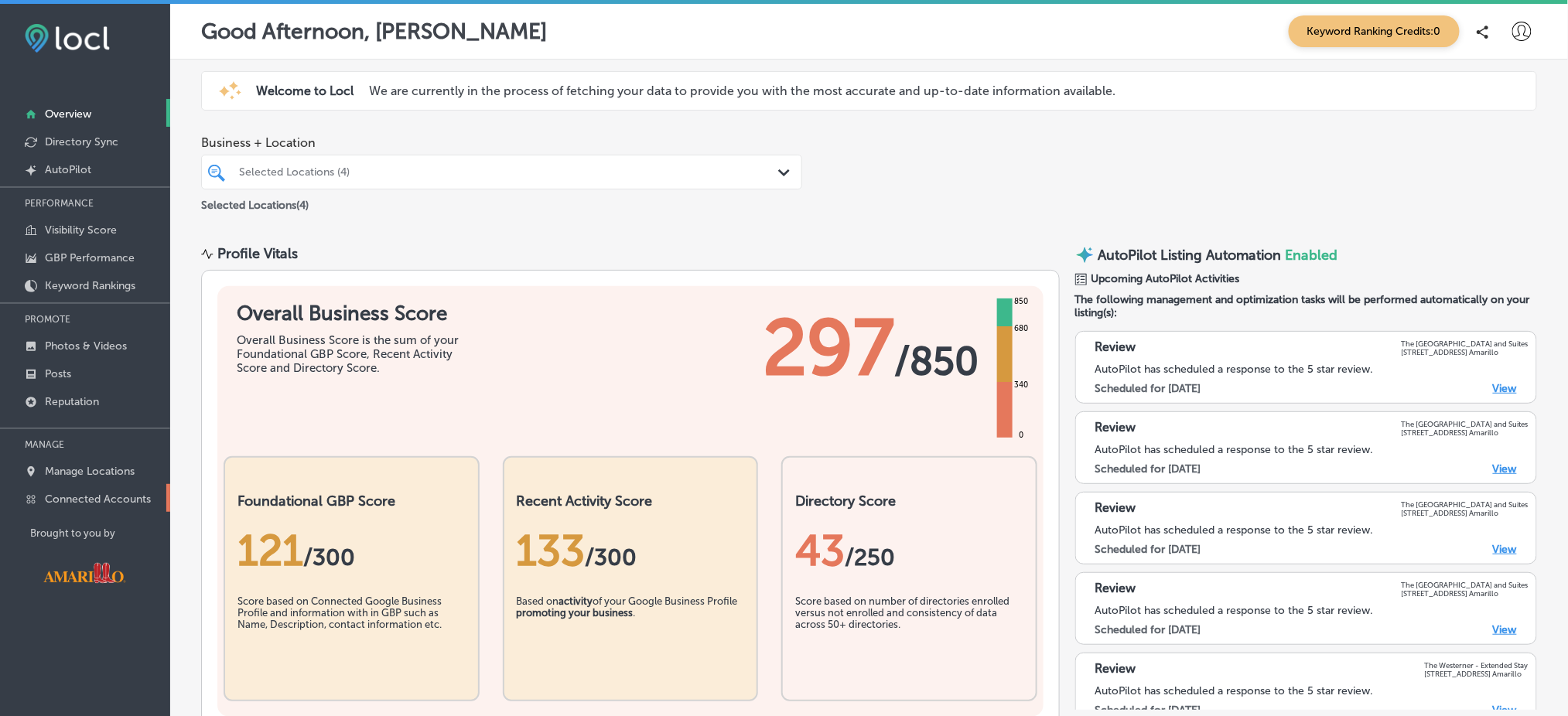
click at [100, 493] on p "Connected Accounts" at bounding box center [98, 500] width 106 height 13
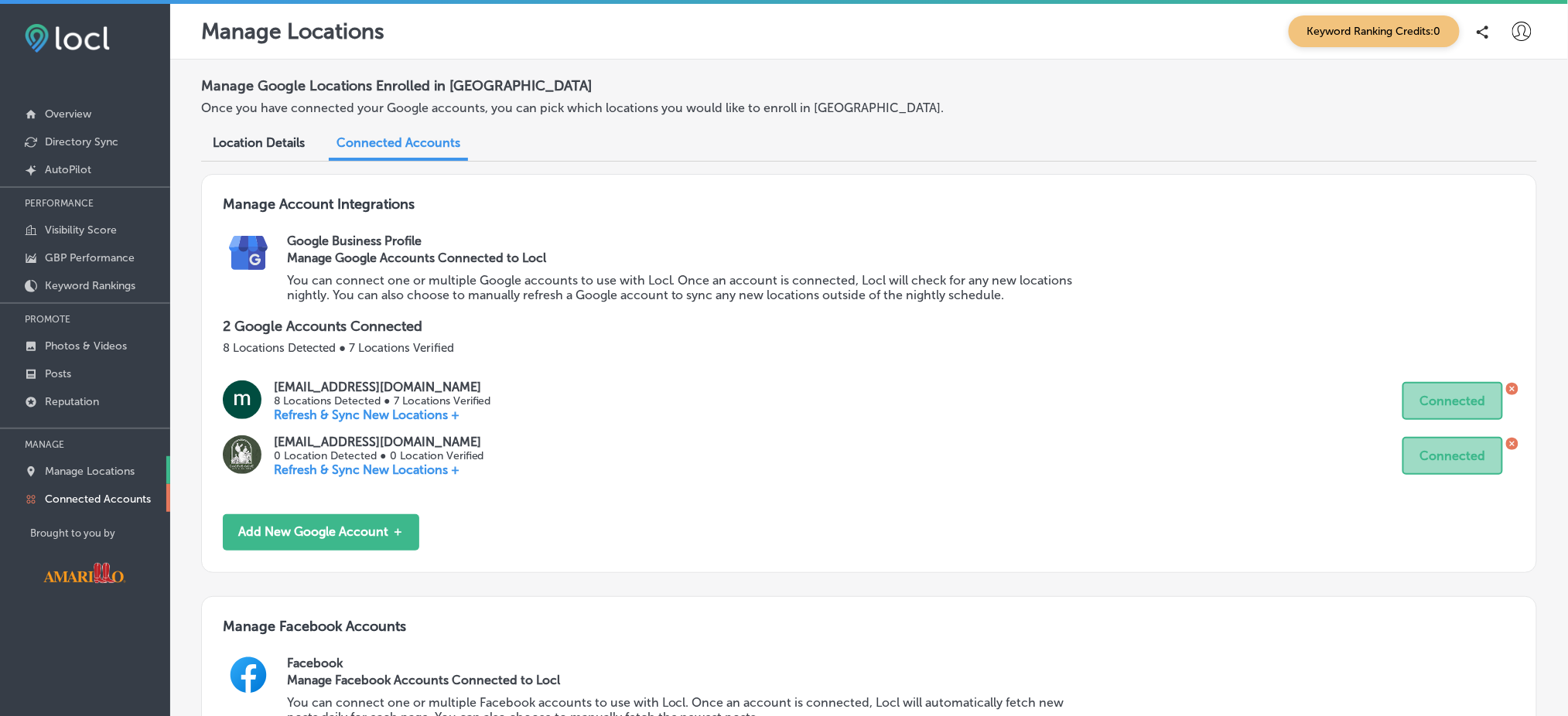
click at [94, 465] on p "Manage Locations" at bounding box center [90, 471] width 90 height 13
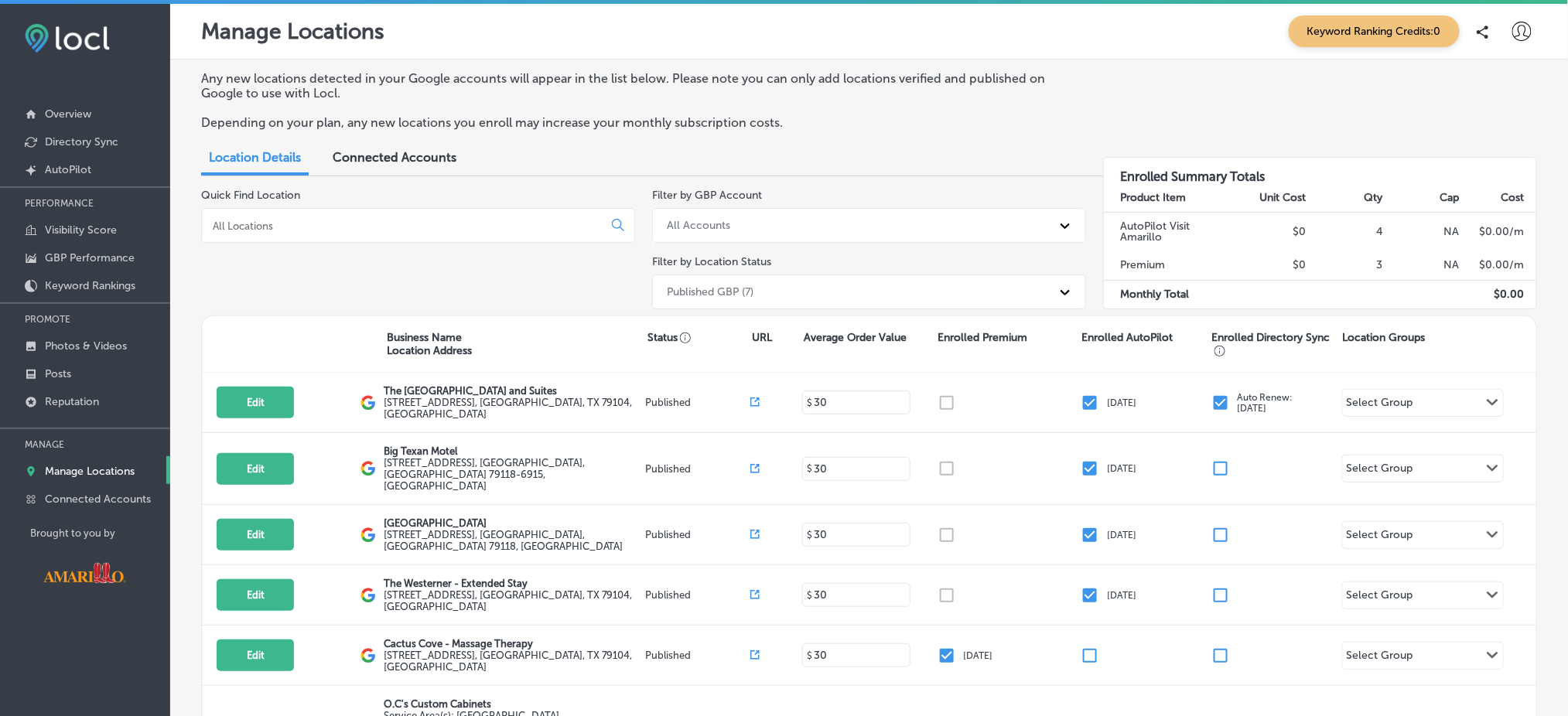
scroll to position [161, 0]
